Goal: Transaction & Acquisition: Purchase product/service

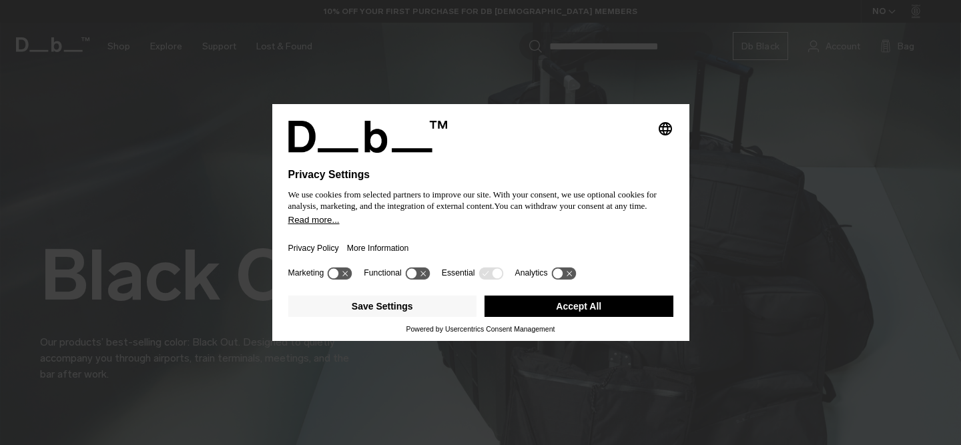
click at [432, 224] on button "Read more..." at bounding box center [480, 220] width 385 height 10
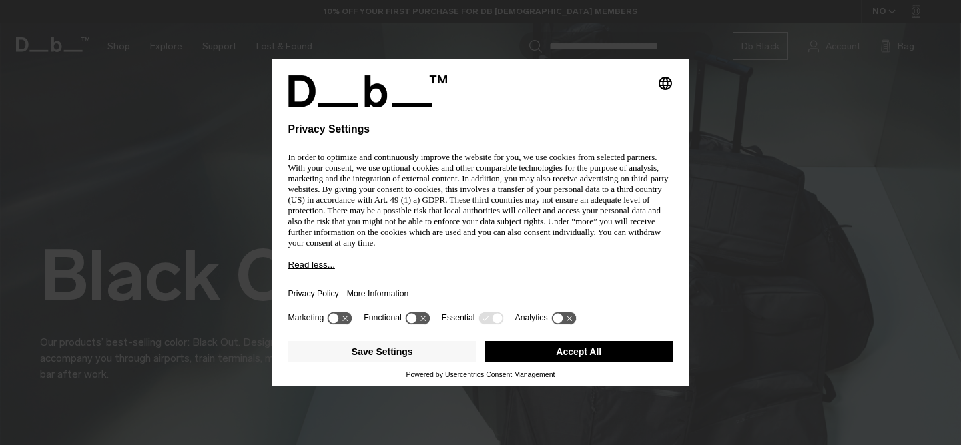
click at [658, 78] on icon "Select language" at bounding box center [665, 83] width 16 height 16
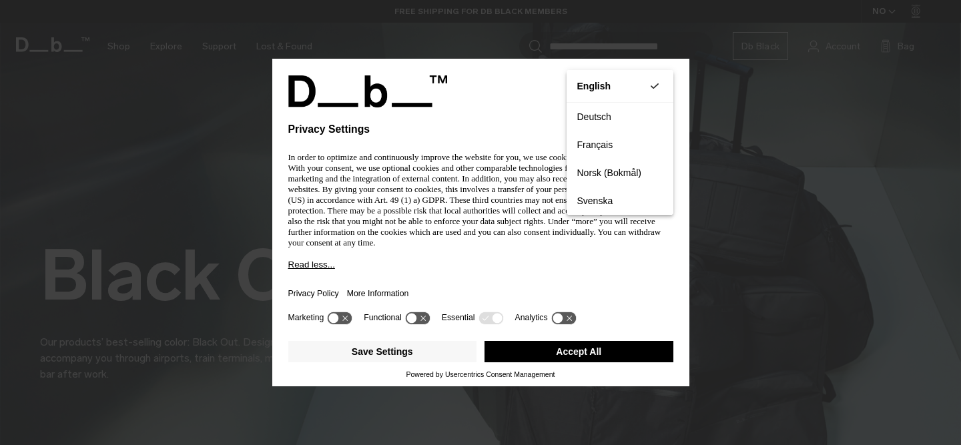
click at [600, 320] on div "Marketing Functional Essential Analytics" at bounding box center [480, 322] width 385 height 27
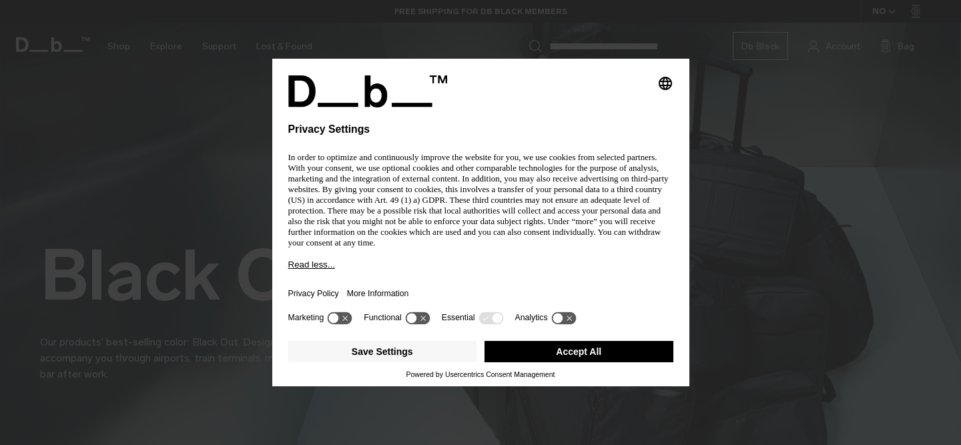
click at [590, 350] on button "Accept All" at bounding box center [578, 351] width 189 height 21
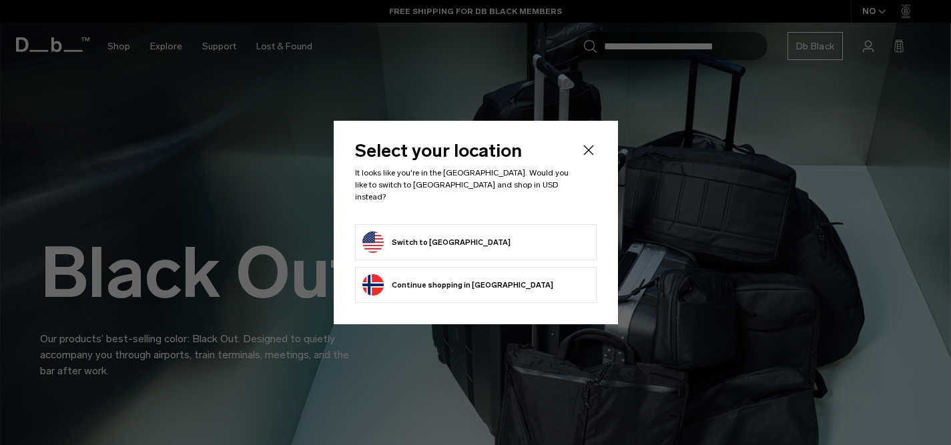
click at [544, 234] on form "Switch to United States" at bounding box center [475, 242] width 227 height 21
click at [426, 235] on button "Switch to United States" at bounding box center [436, 242] width 148 height 21
click at [425, 236] on button "Switch to United States" at bounding box center [436, 242] width 148 height 21
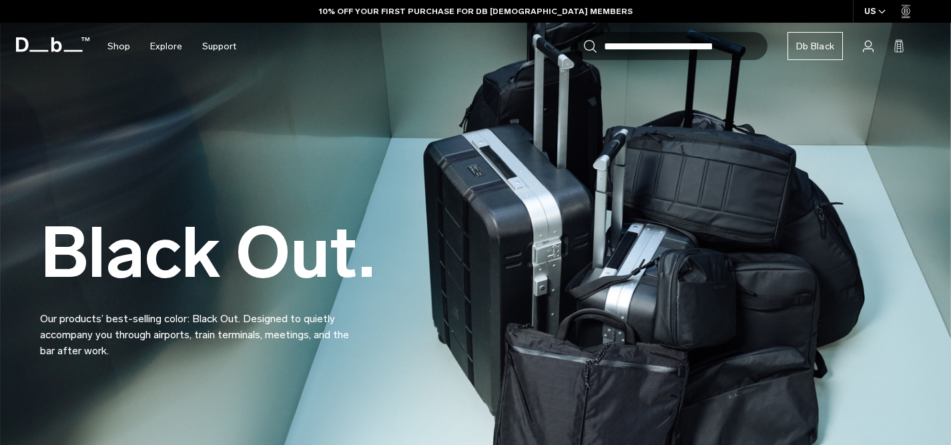
scroll to position [31, 0]
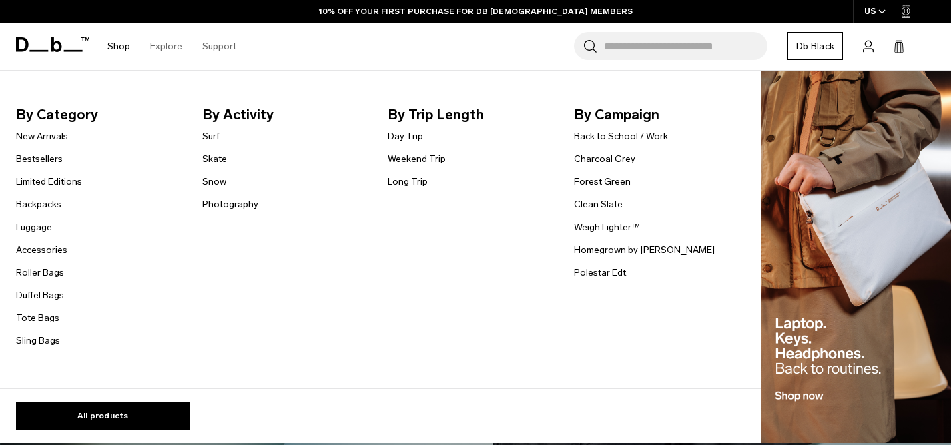
click at [35, 227] on link "Luggage" at bounding box center [34, 227] width 36 height 14
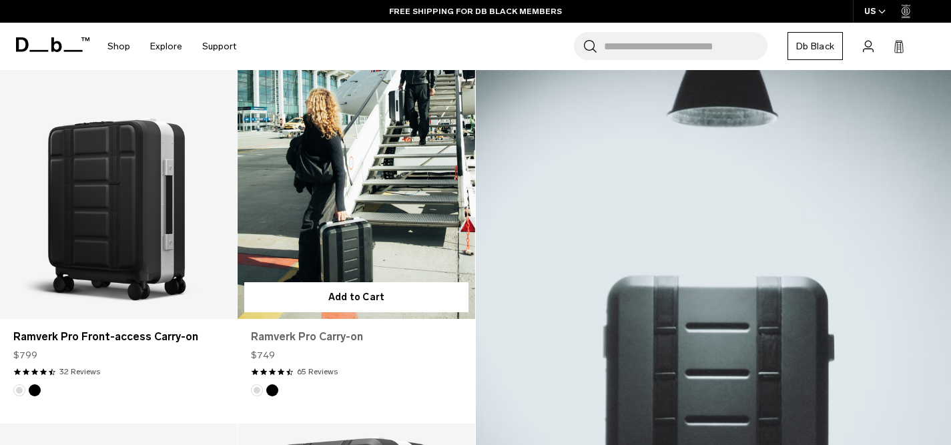
scroll to position [256, 0]
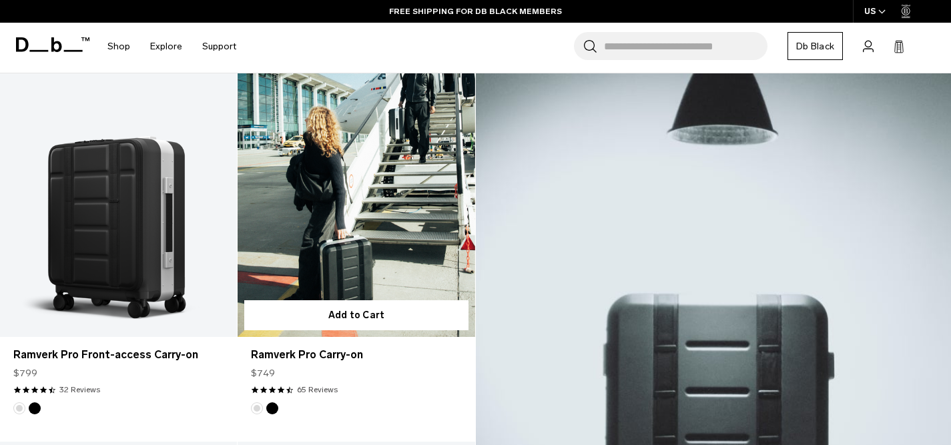
click at [342, 236] on link "Ramverk Pro Carry-on" at bounding box center [356, 205] width 237 height 264
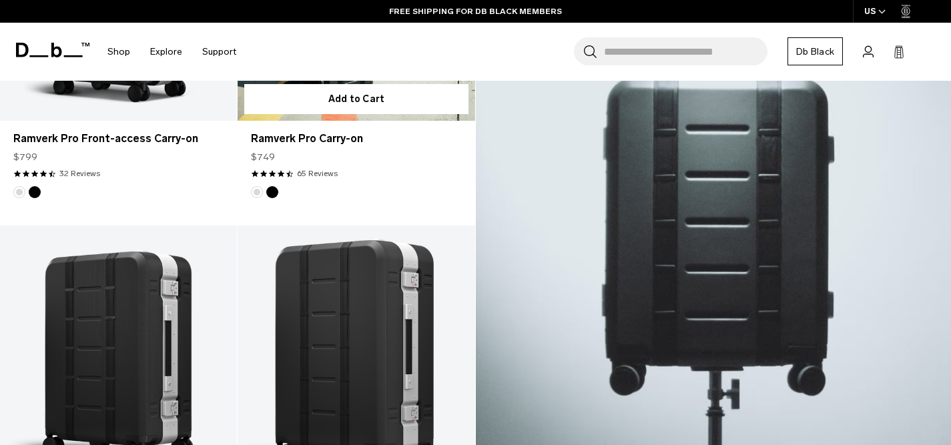
scroll to position [787, 0]
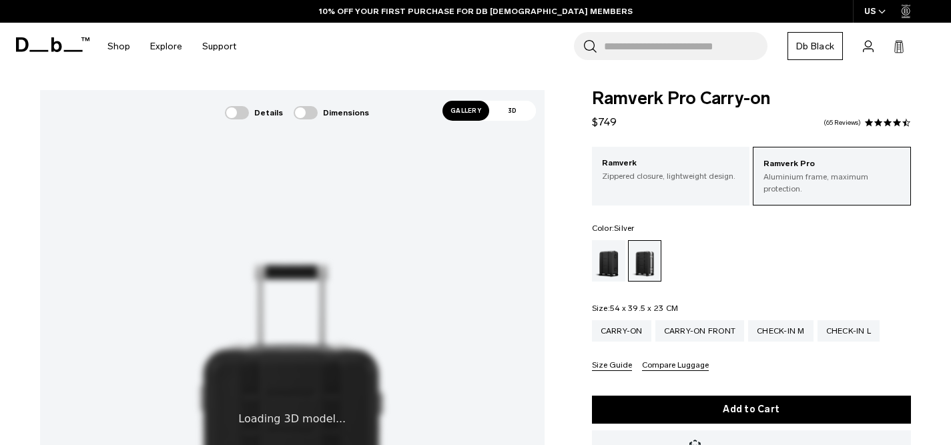
scroll to position [212, 0]
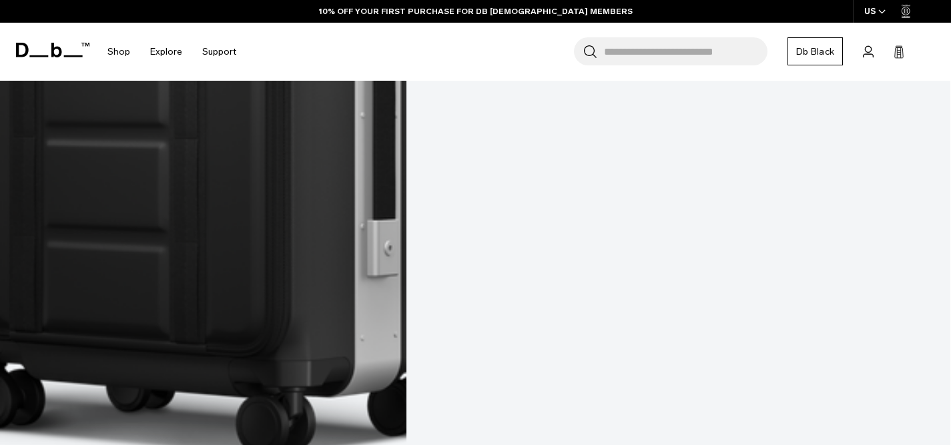
scroll to position [1775, 0]
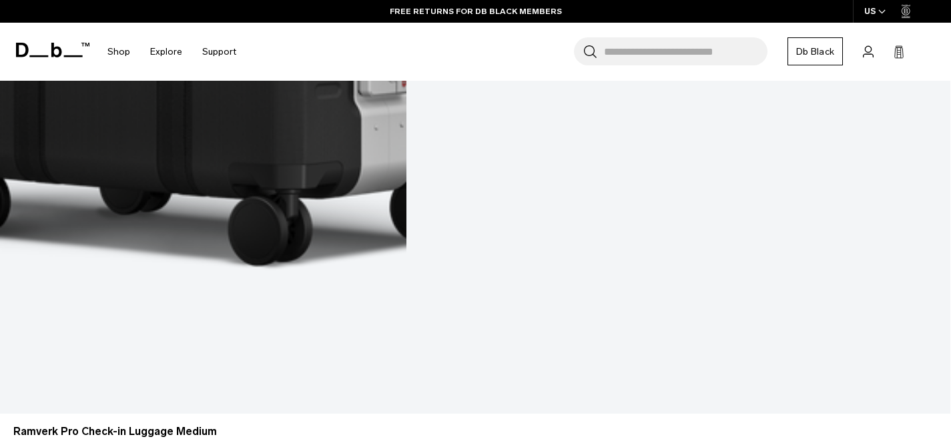
scroll to position [4385, 0]
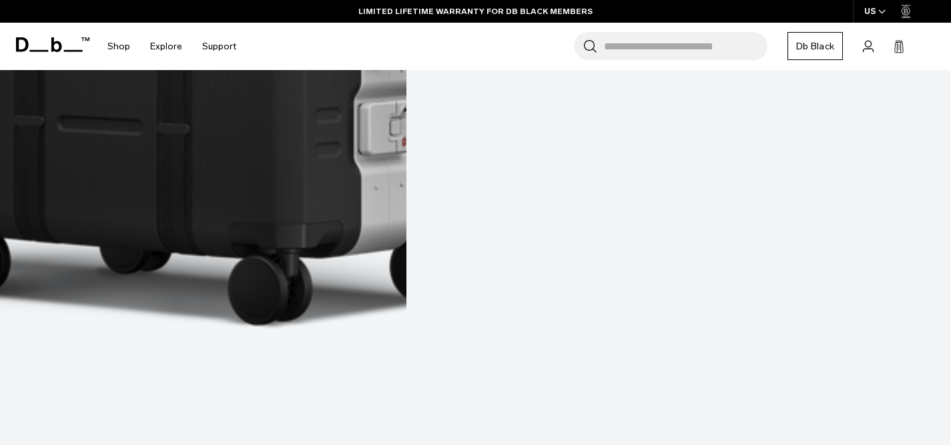
scroll to position [4311, 0]
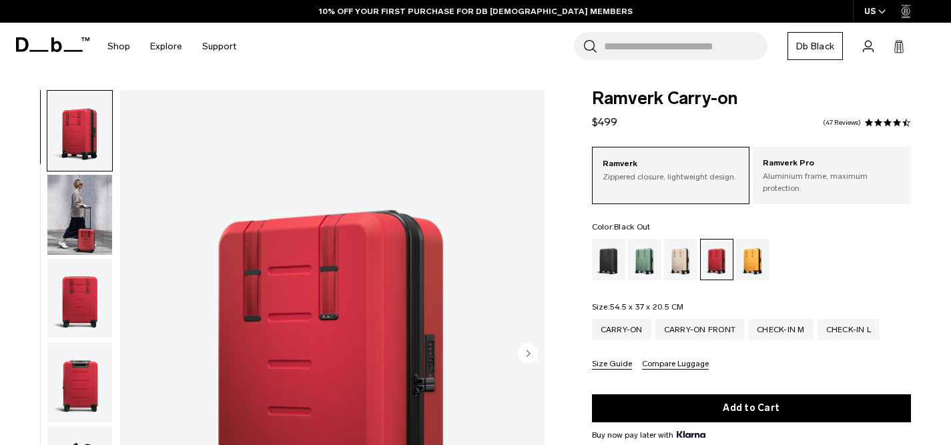
click at [616, 241] on div "Black Out" at bounding box center [609, 259] width 34 height 41
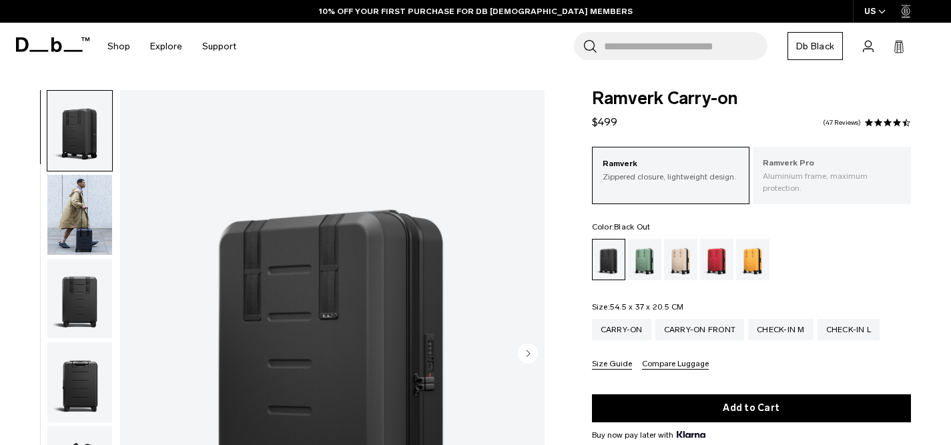
click at [805, 173] on p "Aluminium frame, maximum protection." at bounding box center [832, 182] width 138 height 24
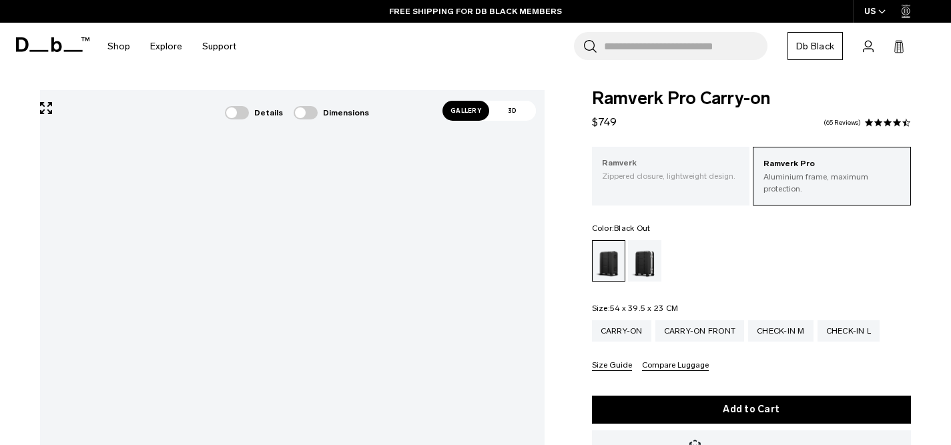
click at [618, 180] on p "Zippered closure, lightweight design." at bounding box center [671, 176] width 138 height 12
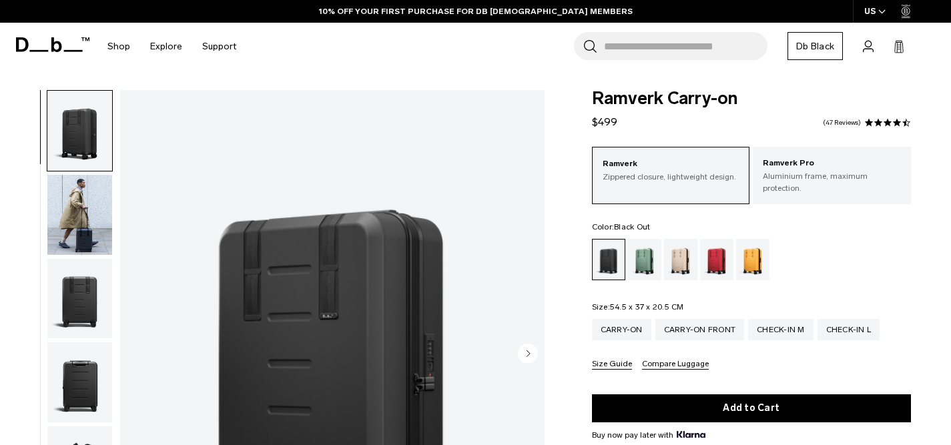
click at [85, 294] on img "button" at bounding box center [79, 299] width 65 height 80
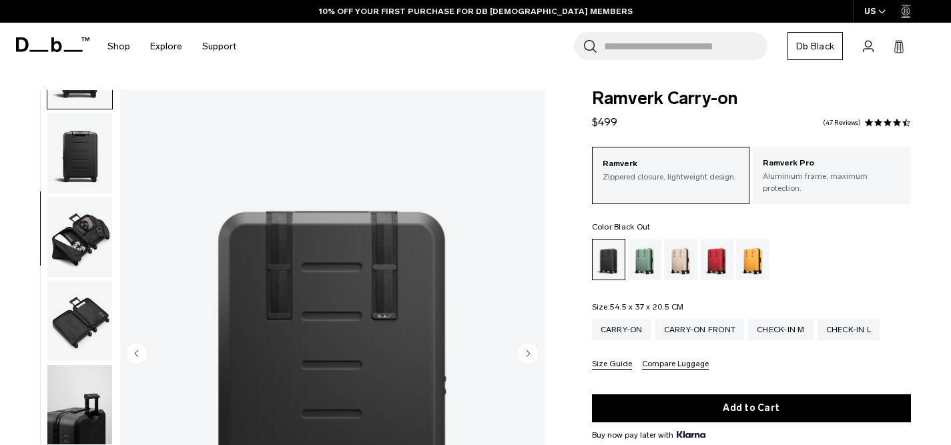
click at [86, 242] on img "button" at bounding box center [79, 237] width 65 height 80
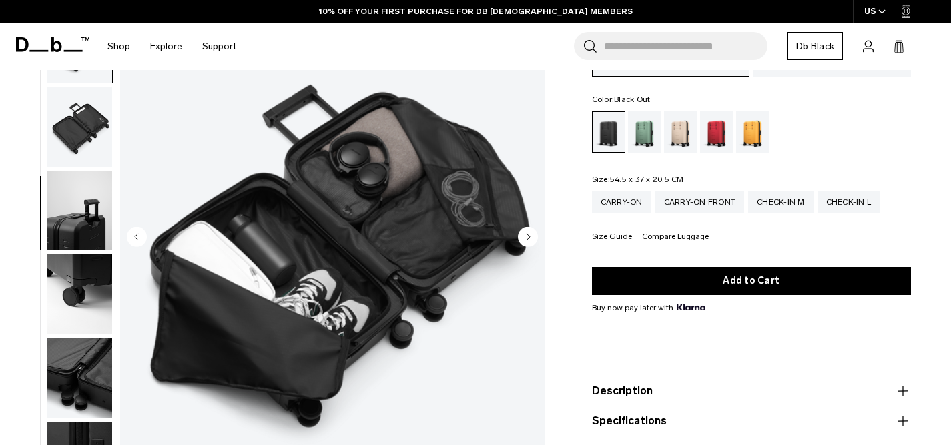
scroll to position [129, 0]
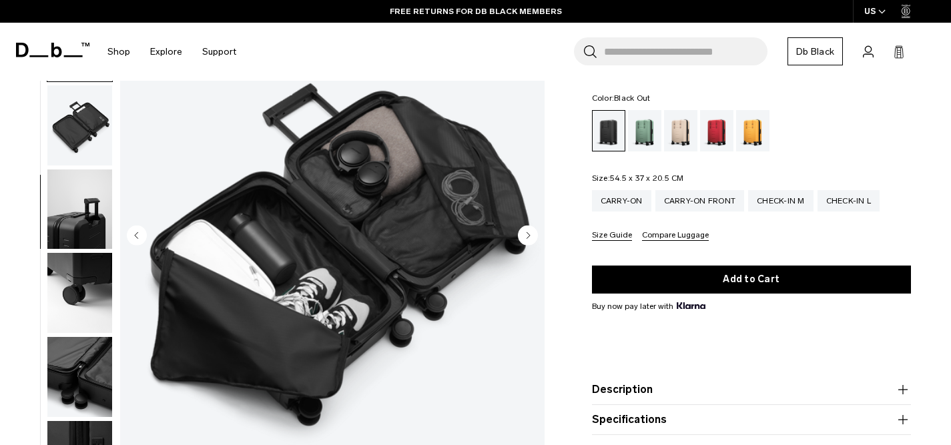
click at [73, 372] on img "button" at bounding box center [79, 377] width 65 height 80
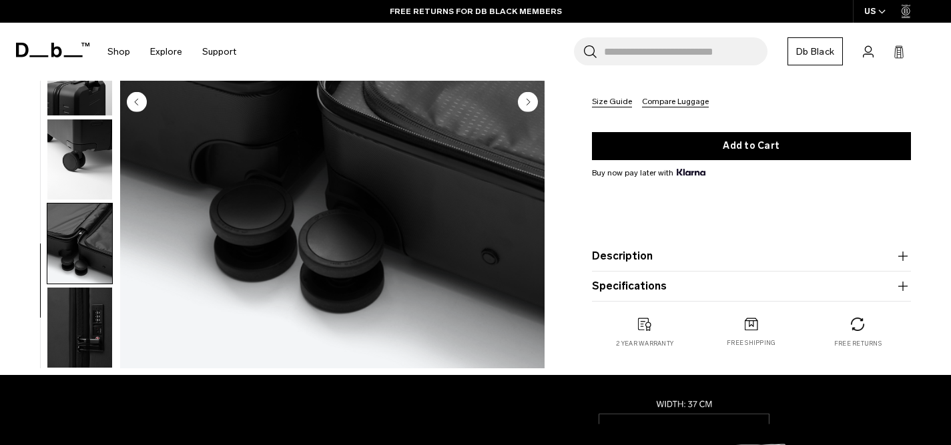
scroll to position [264, 0]
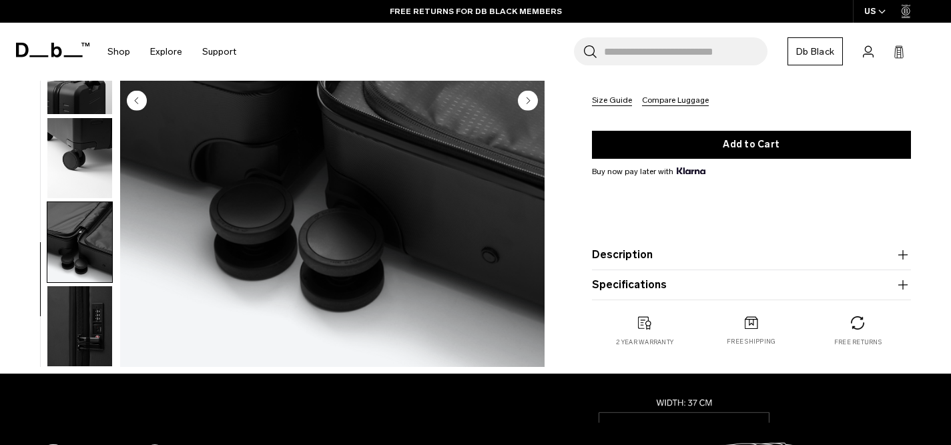
click at [74, 321] on img "button" at bounding box center [79, 326] width 65 height 80
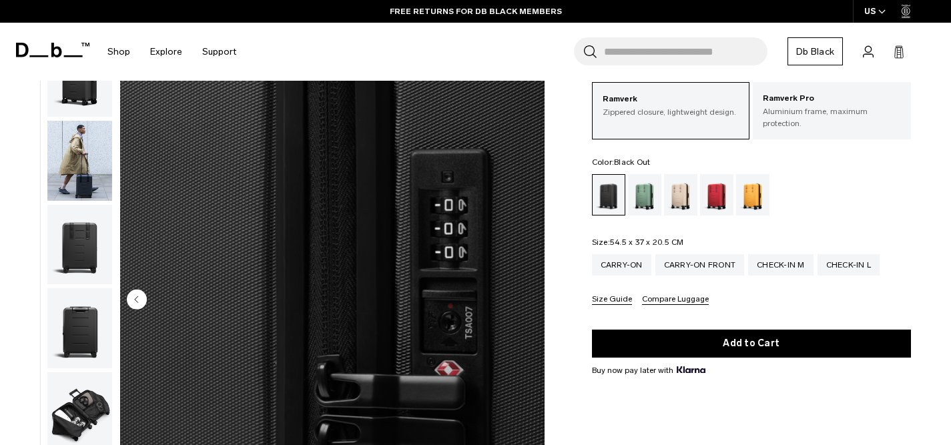
scroll to position [0, 0]
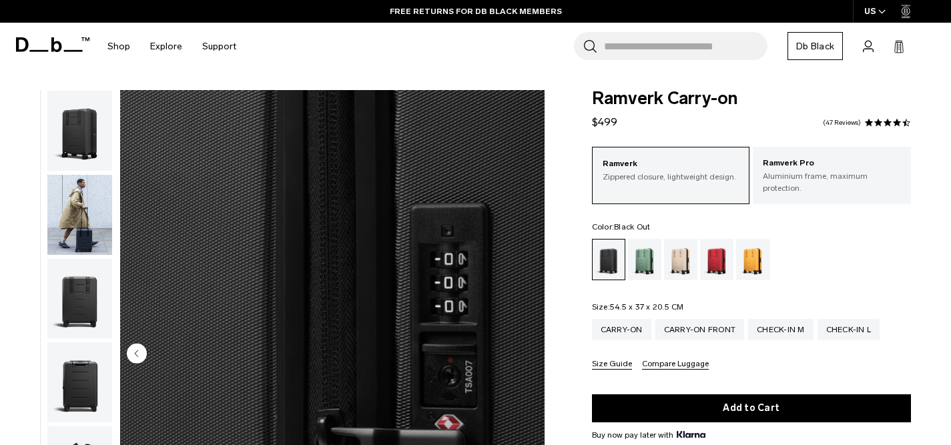
click at [67, 123] on img "button" at bounding box center [79, 131] width 65 height 80
